Goal: Communication & Community: Answer question/provide support

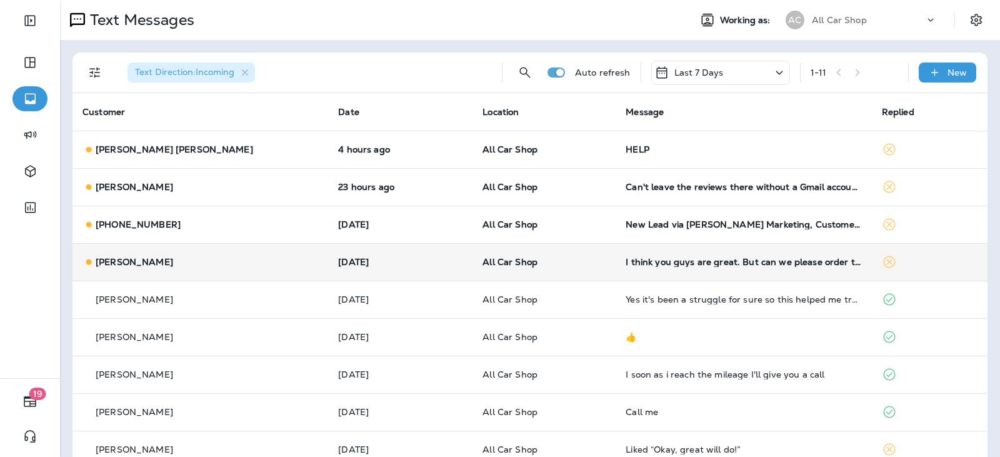
click at [543, 269] on td "All Car Shop" at bounding box center [544, 262] width 143 height 38
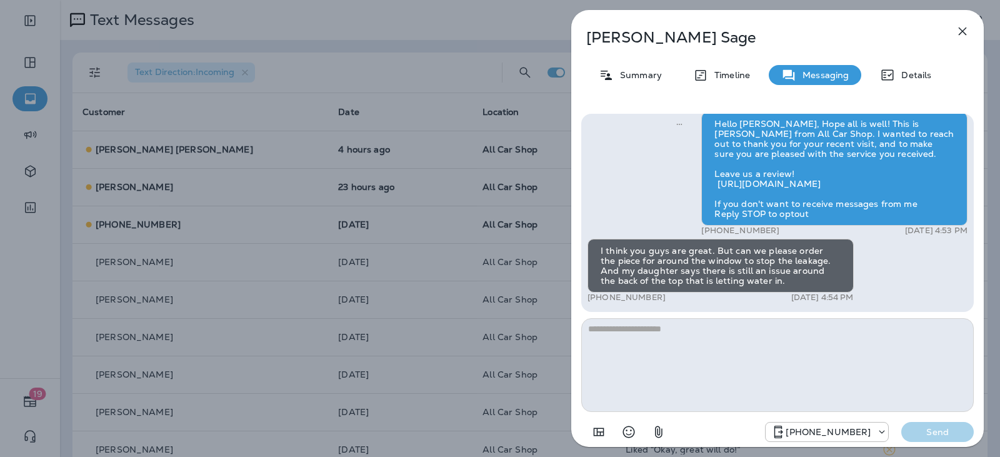
click at [695, 336] on textarea at bounding box center [777, 365] width 393 height 94
type textarea "*"
type textarea "**********"
click at [940, 433] on p "Send" at bounding box center [938, 431] width 53 height 11
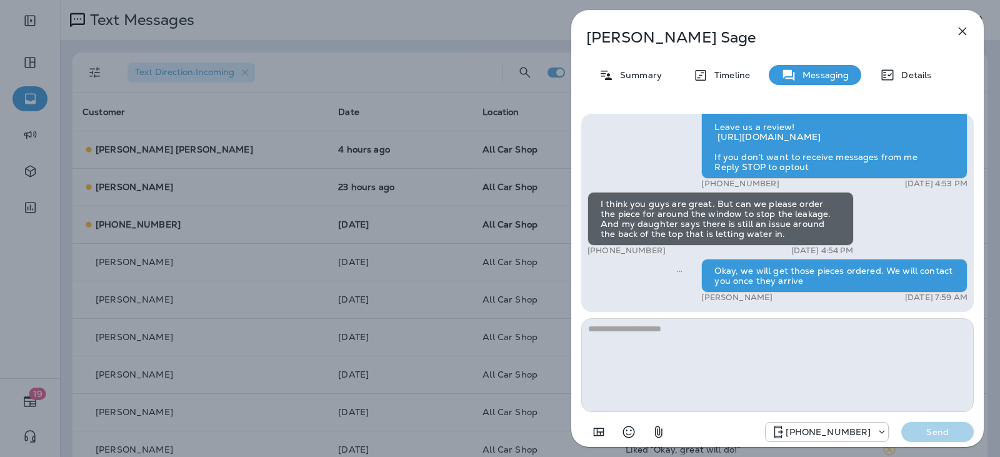
click at [968, 27] on icon "button" at bounding box center [962, 31] width 15 height 15
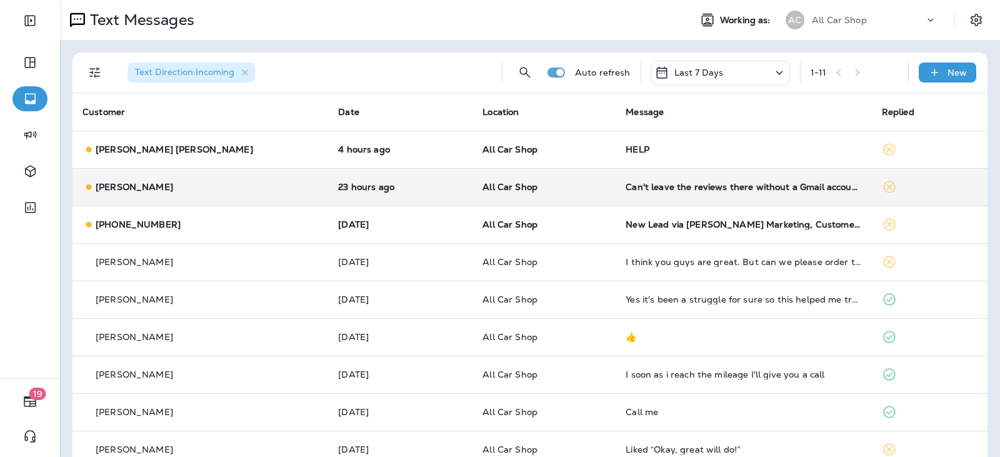
click at [554, 191] on p "All Car Shop" at bounding box center [544, 187] width 123 height 10
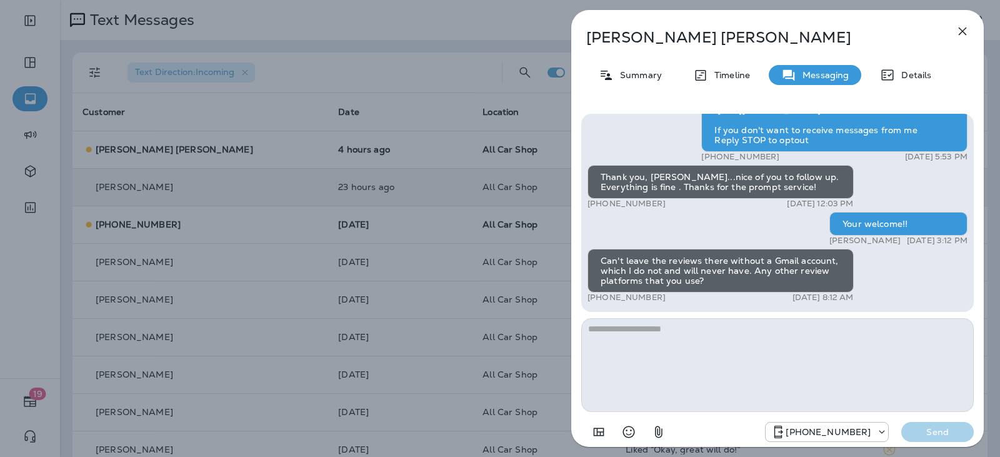
click at [660, 331] on textarea at bounding box center [777, 365] width 393 height 94
type textarea "**********"
click at [935, 439] on button "Send" at bounding box center [938, 432] width 73 height 20
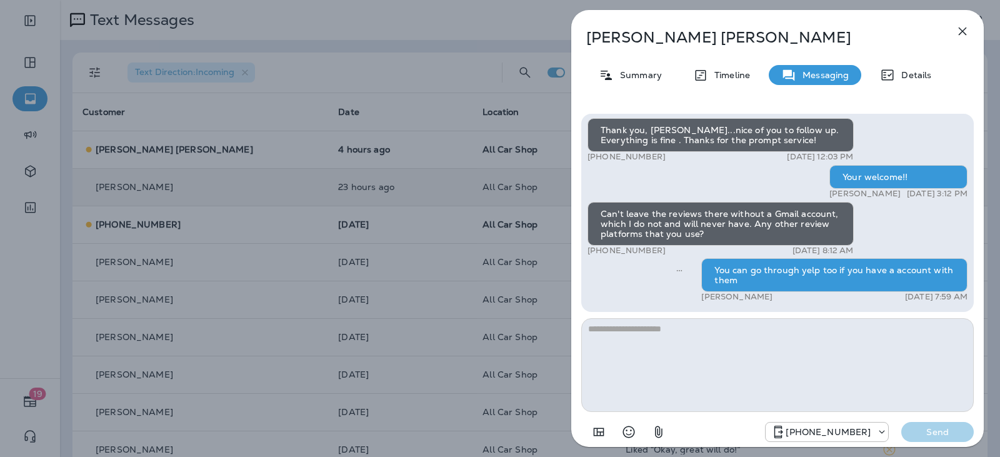
click at [964, 29] on icon "button" at bounding box center [963, 32] width 8 height 8
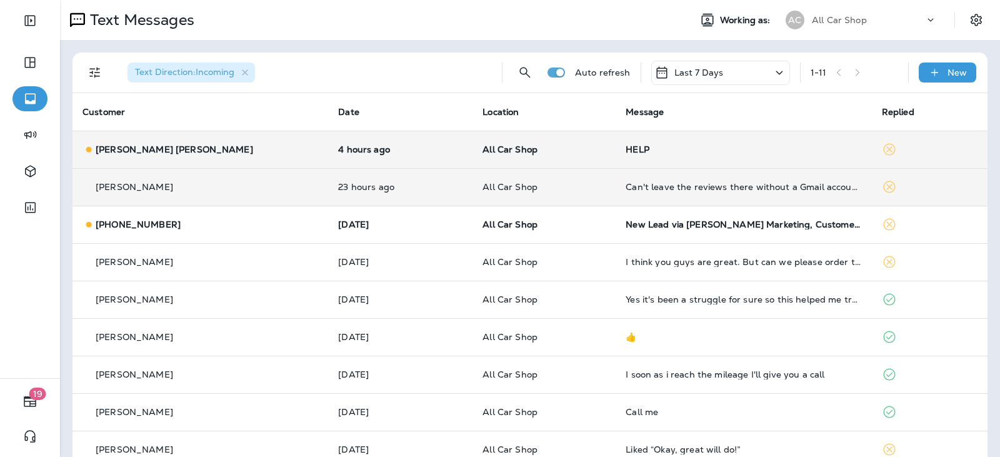
click at [549, 157] on td "All Car Shop" at bounding box center [544, 150] width 143 height 38
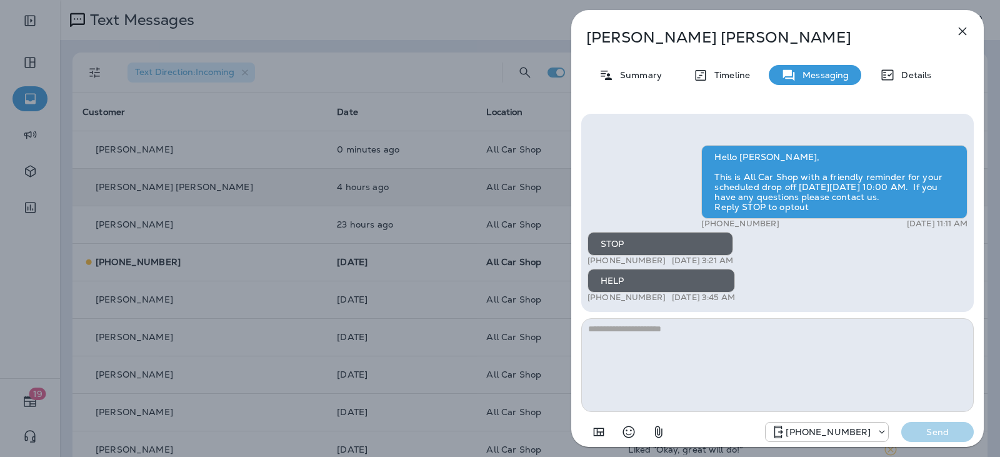
click at [966, 39] on button "button" at bounding box center [962, 31] width 25 height 25
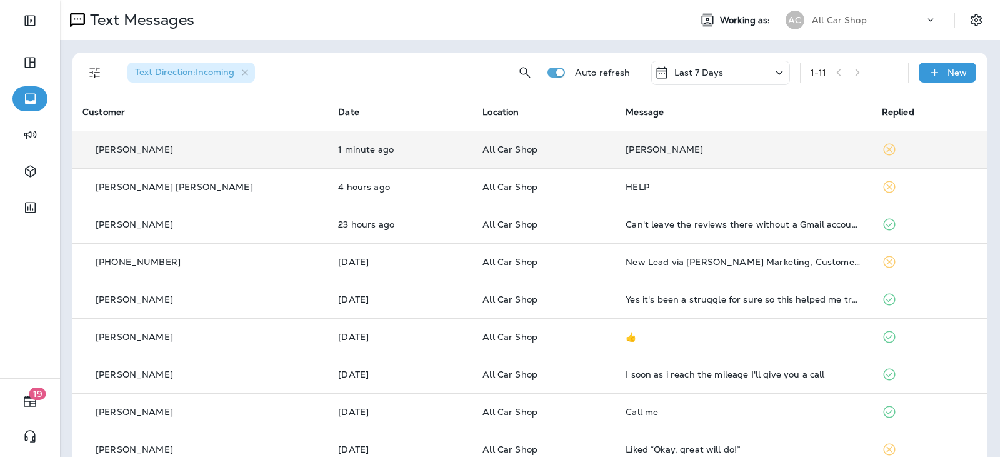
click at [652, 153] on div "[PERSON_NAME]" at bounding box center [744, 149] width 236 height 10
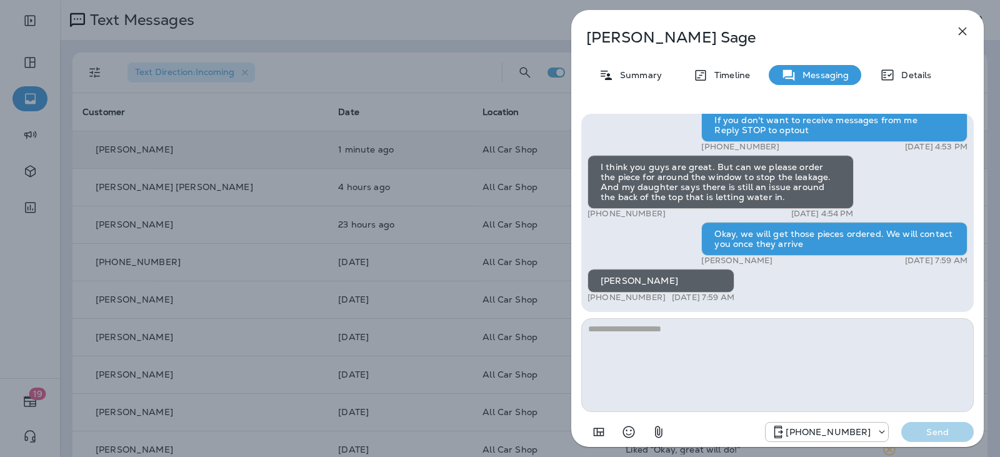
click at [721, 347] on textarea at bounding box center [777, 365] width 393 height 94
type textarea "**********"
click at [922, 433] on p "Send" at bounding box center [938, 431] width 53 height 11
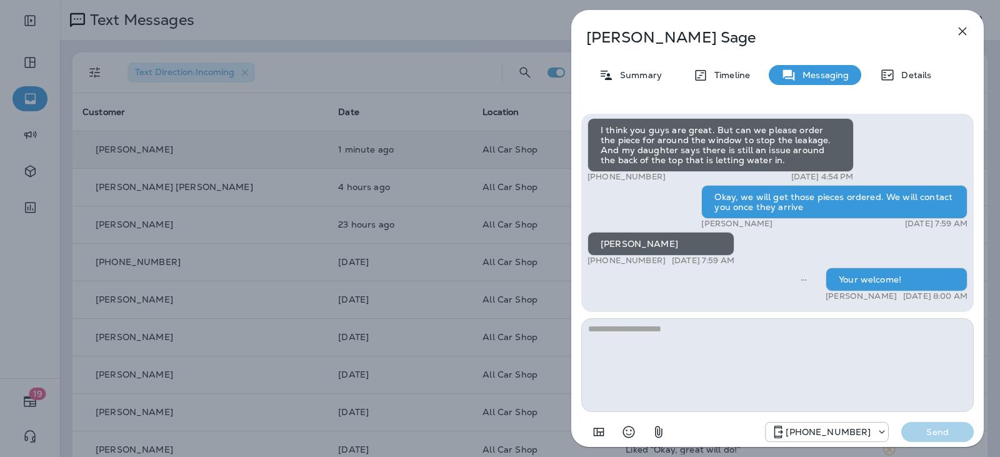
click at [959, 26] on icon "button" at bounding box center [962, 31] width 15 height 15
